Goal: Find specific fact: Find contact information

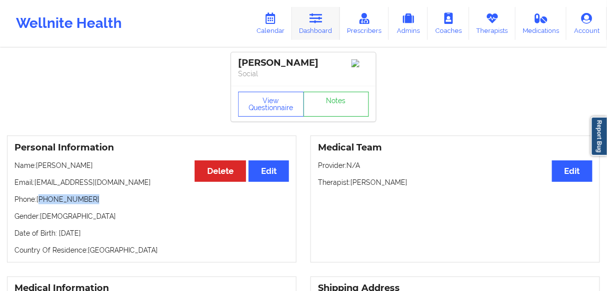
click at [308, 35] on link "Dashboard" at bounding box center [316, 23] width 48 height 33
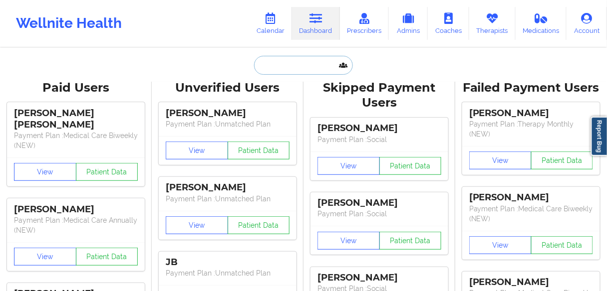
click at [285, 65] on input "text" at bounding box center [303, 65] width 99 height 19
paste input "[PERSON_NAME]"
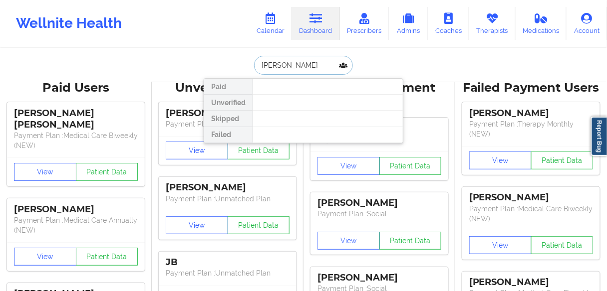
type input "[PERSON_NAME]"
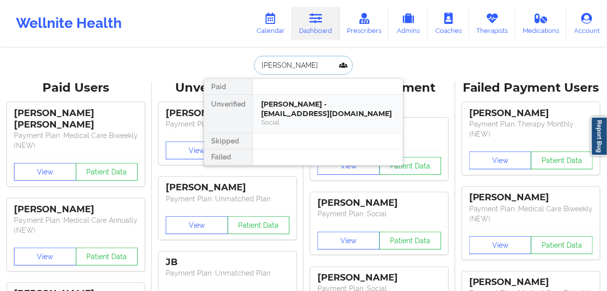
click at [281, 106] on div "[PERSON_NAME] - [EMAIL_ADDRESS][DOMAIN_NAME]" at bounding box center [328, 109] width 134 height 18
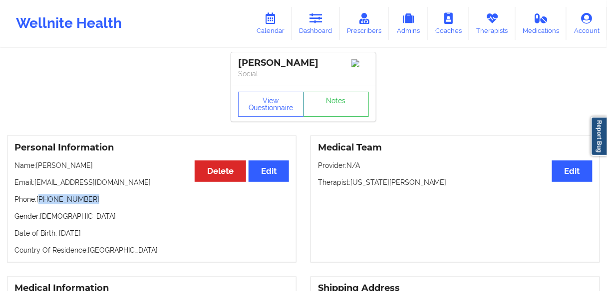
drag, startPoint x: 102, startPoint y: 201, endPoint x: 40, endPoint y: 202, distance: 62.4
click at [40, 202] on p "Phone: [PHONE_NUMBER]" at bounding box center [151, 200] width 274 height 10
copy p "[PHONE_NUMBER]"
click at [324, 26] on link "Dashboard" at bounding box center [316, 23] width 48 height 33
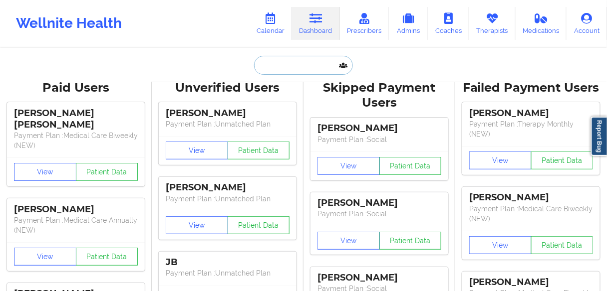
click at [283, 67] on input "text" at bounding box center [303, 65] width 99 height 19
paste input "[PERSON_NAME]"
type input "[PERSON_NAME]"
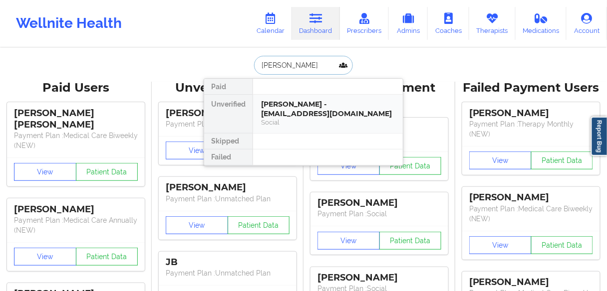
click at [279, 114] on div "[PERSON_NAME] - [EMAIL_ADDRESS][DOMAIN_NAME]" at bounding box center [328, 109] width 134 height 18
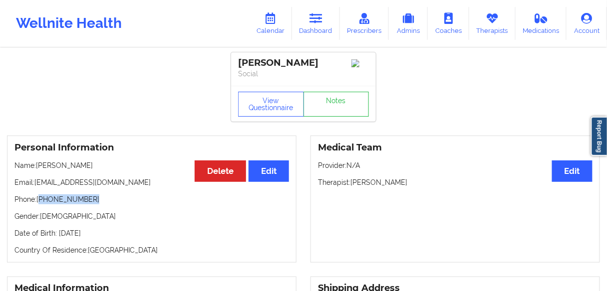
drag, startPoint x: 87, startPoint y: 203, endPoint x: 41, endPoint y: 203, distance: 45.4
click at [41, 203] on p "Phone: [PHONE_NUMBER]" at bounding box center [151, 200] width 274 height 10
copy p "[PHONE_NUMBER]"
click at [104, 171] on p "Name: [PERSON_NAME]" at bounding box center [151, 166] width 274 height 10
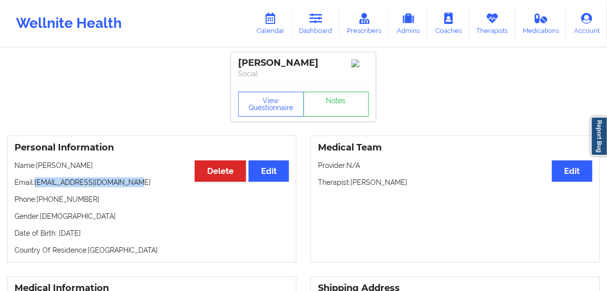
drag, startPoint x: 145, startPoint y: 184, endPoint x: 36, endPoint y: 185, distance: 108.8
click at [36, 185] on p "Email: [EMAIL_ADDRESS][DOMAIN_NAME]" at bounding box center [151, 183] width 274 height 10
copy p "[EMAIL_ADDRESS][DOMAIN_NAME]"
click at [152, 213] on div "Personal Information Edit Delete Name: [PERSON_NAME] Email: [EMAIL_ADDRESS][DOM…" at bounding box center [151, 199] width 289 height 127
drag, startPoint x: 150, startPoint y: 187, endPoint x: 35, endPoint y: 186, distance: 114.3
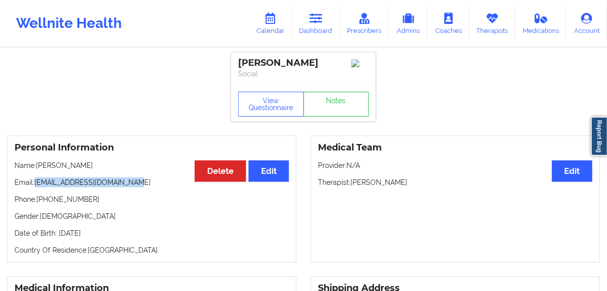
click at [35, 186] on p "Email: [EMAIL_ADDRESS][DOMAIN_NAME]" at bounding box center [151, 183] width 274 height 10
copy p "[EMAIL_ADDRESS][DOMAIN_NAME]"
click at [320, 25] on link "Dashboard" at bounding box center [316, 23] width 48 height 33
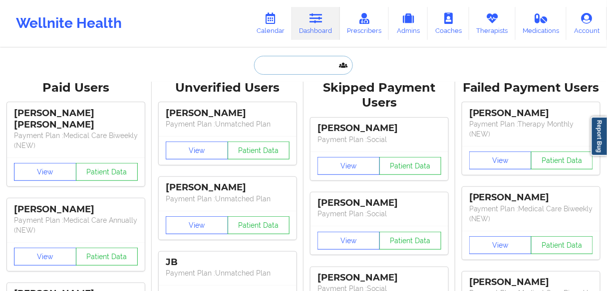
click at [278, 70] on input "text" at bounding box center [303, 65] width 99 height 19
paste input "[PERSON_NAME]"
type input "[PERSON_NAME]"
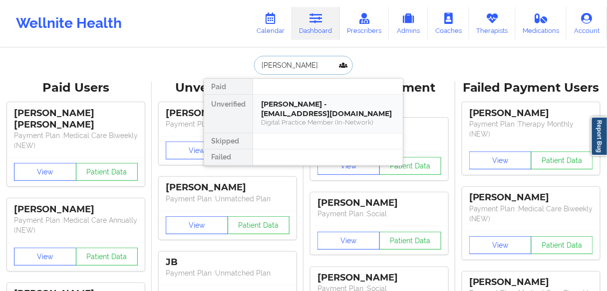
click at [288, 110] on div "[PERSON_NAME] - [EMAIL_ADDRESS][DOMAIN_NAME]" at bounding box center [328, 109] width 134 height 18
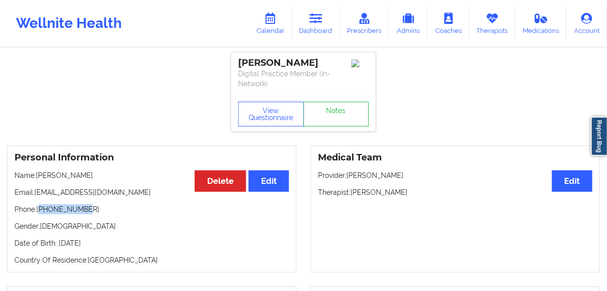
drag, startPoint x: 64, startPoint y: 208, endPoint x: 262, endPoint y: 129, distance: 213.6
click at [43, 207] on p "Phone: [PHONE_NUMBER]" at bounding box center [151, 210] width 274 height 10
copy p "2147178476"
click at [100, 211] on p "Phone: [PHONE_NUMBER]" at bounding box center [151, 210] width 274 height 10
drag, startPoint x: 85, startPoint y: 207, endPoint x: 41, endPoint y: 208, distance: 43.4
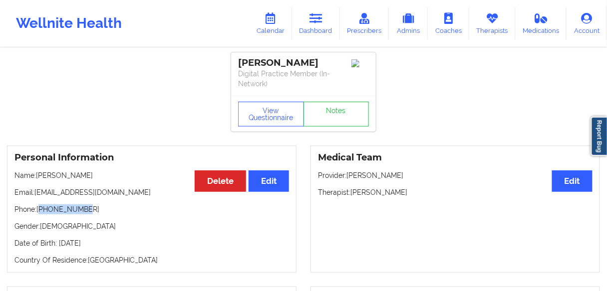
click at [41, 208] on p "Phone: [PHONE_NUMBER]" at bounding box center [151, 210] width 274 height 10
copy p "12147178476"
